Goal: Information Seeking & Learning: Learn about a topic

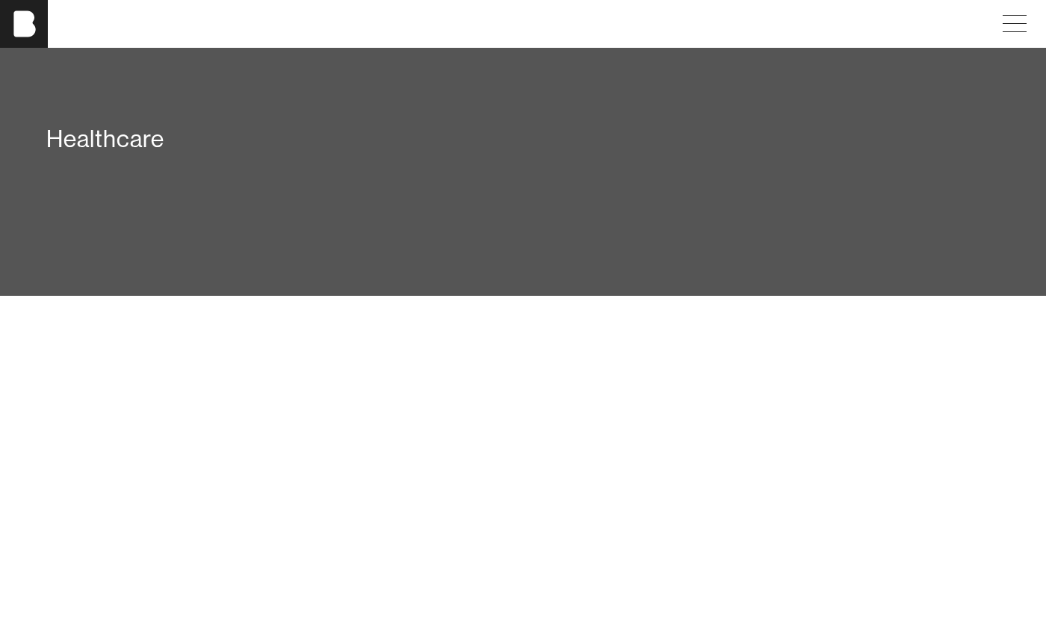
scroll to position [3291, 0]
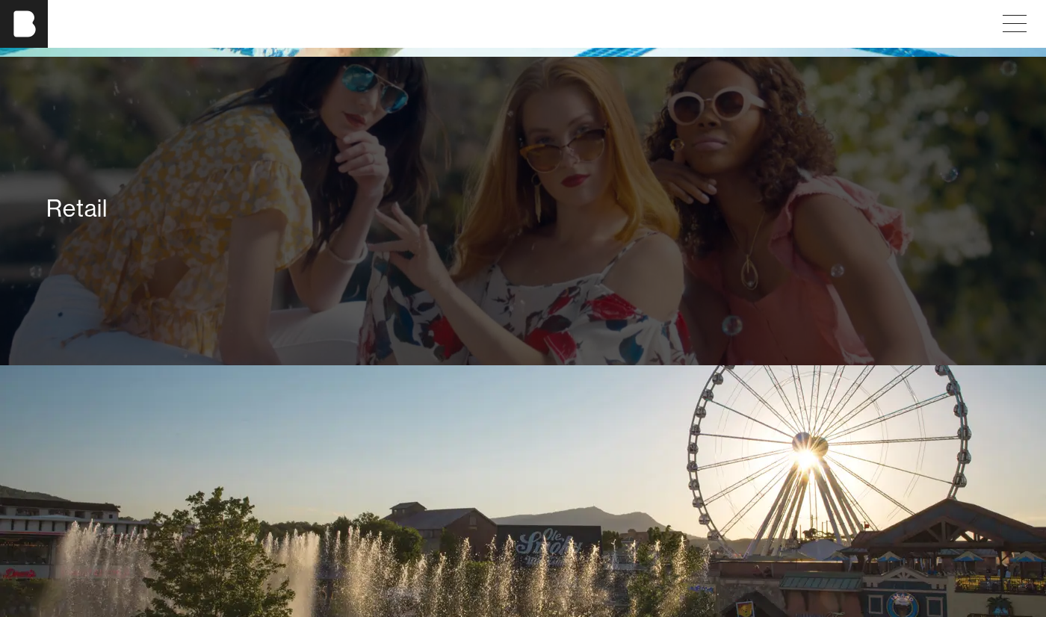
click at [308, 268] on div "Retail" at bounding box center [523, 211] width 1046 height 309
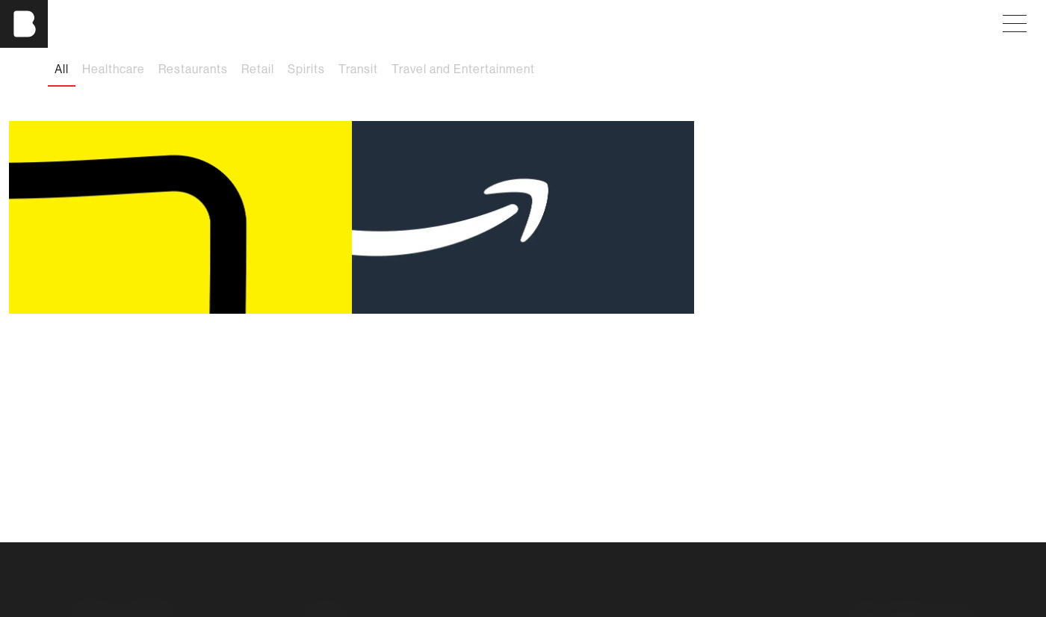
scroll to position [104, 0]
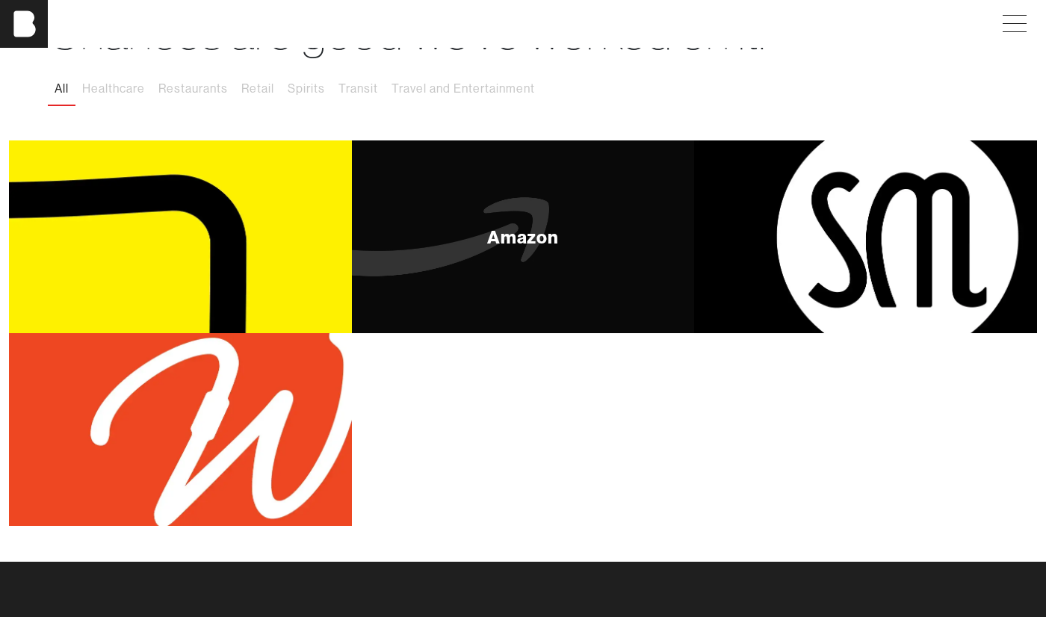
click at [454, 232] on div "Amazon" at bounding box center [523, 236] width 343 height 193
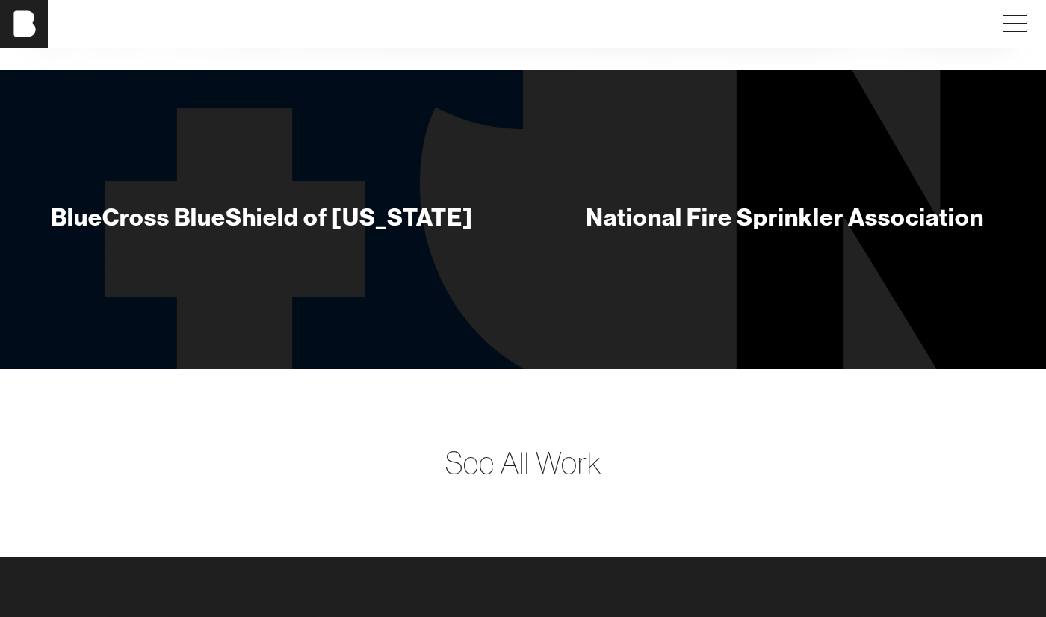
scroll to position [2186, 0]
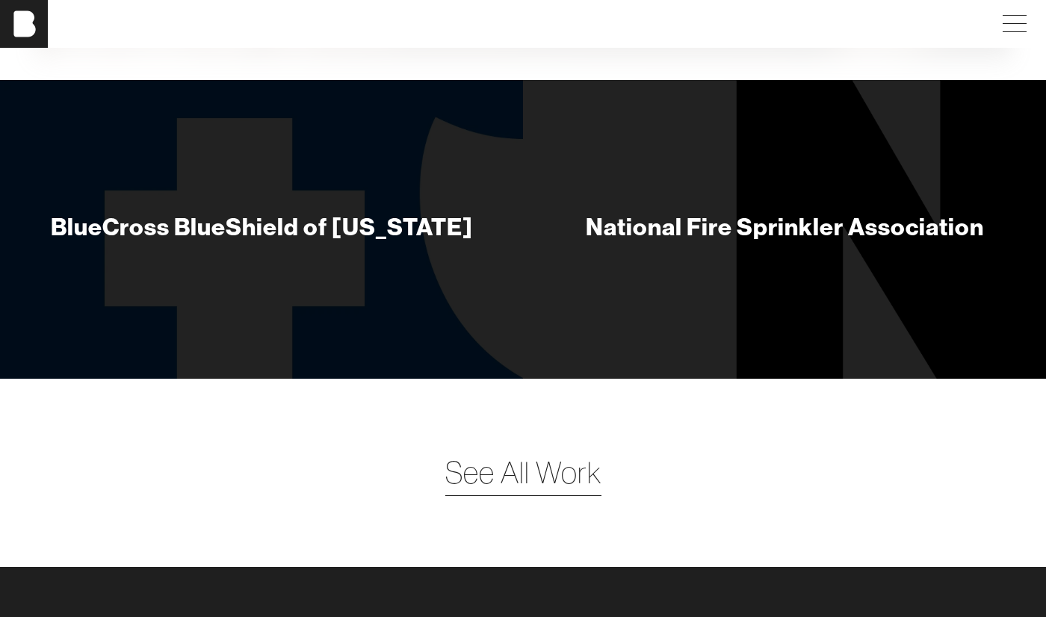
click at [480, 483] on span "See All Work" at bounding box center [523, 473] width 156 height 45
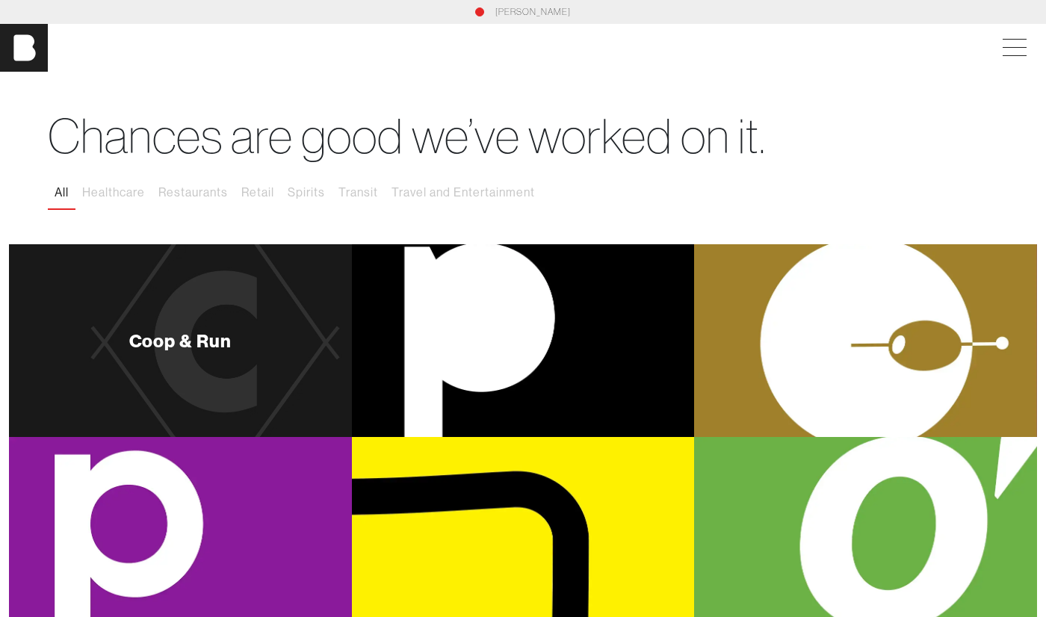
click at [279, 367] on div "Coop & Run" at bounding box center [180, 340] width 343 height 193
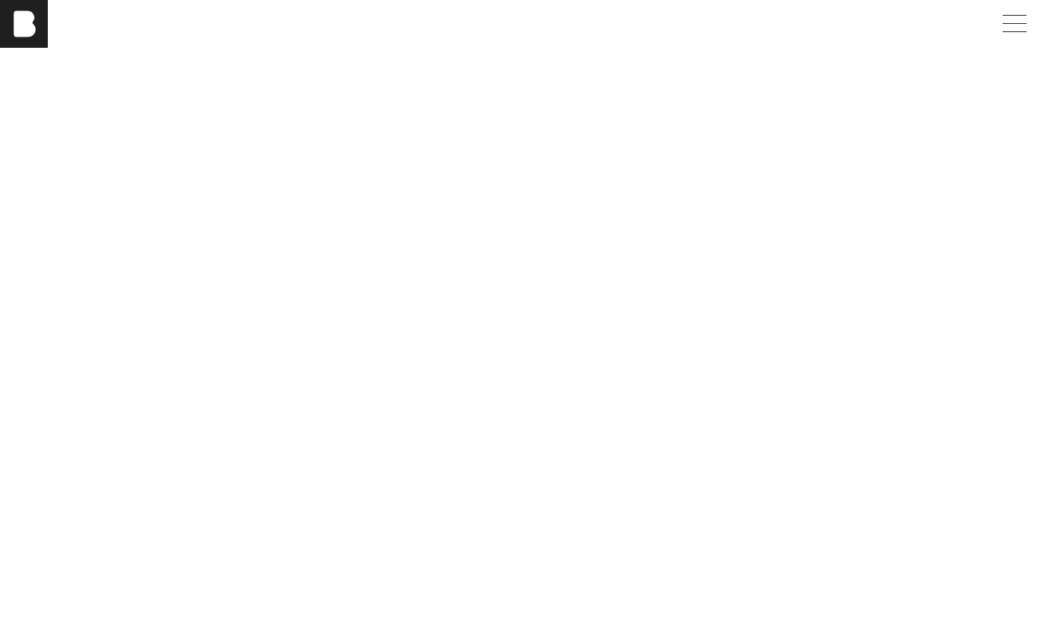
scroll to position [3871, 0]
